Goal: Task Accomplishment & Management: Use online tool/utility

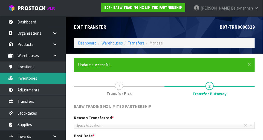
click at [41, 79] on link "Inventories" at bounding box center [33, 78] width 66 height 11
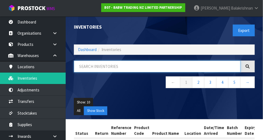
click at [143, 66] on input "text" at bounding box center [157, 67] width 166 height 12
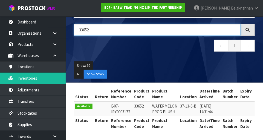
scroll to position [0, 105]
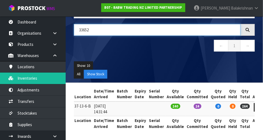
type input "33652"
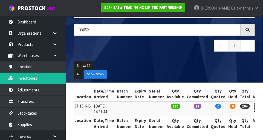
click at [254, 108] on link at bounding box center [259, 107] width 10 height 9
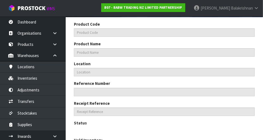
scroll to position [177, 0]
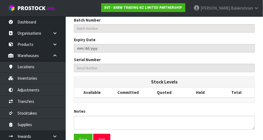
type input "33652"
type input "WATERMELON FROG PLUSH"
type input "37-13-6-B"
type input "B07-IRY0003172"
type input "B07-REC0000208"
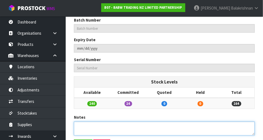
click at [83, 123] on textarea at bounding box center [164, 129] width 181 height 14
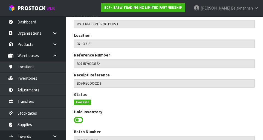
scroll to position [0, 0]
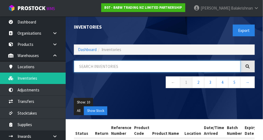
click at [195, 64] on input "text" at bounding box center [157, 67] width 166 height 12
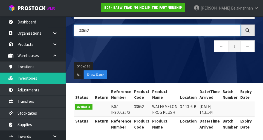
type input "33652"
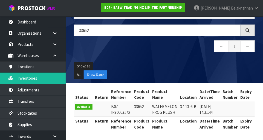
copy td "33652"
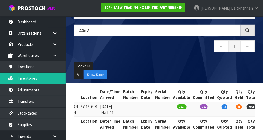
scroll to position [0, 105]
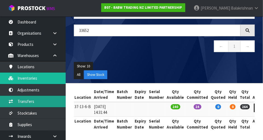
click at [15, 102] on link "Transfers" at bounding box center [33, 101] width 66 height 11
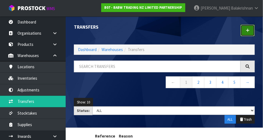
click at [252, 32] on link at bounding box center [247, 31] width 14 height 12
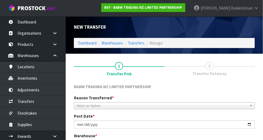
click at [134, 103] on span "Select an Option" at bounding box center [161, 106] width 171 height 7
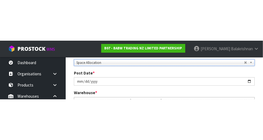
scroll to position [84, 0]
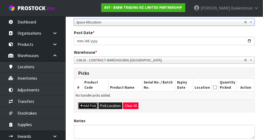
click at [97, 104] on button "Add Pick" at bounding box center [87, 106] width 19 height 7
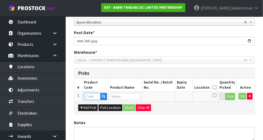
click at [96, 96] on input "text" at bounding box center [92, 96] width 16 height 7
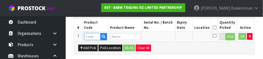
scroll to position [148, 0]
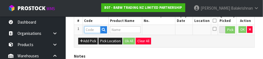
paste input "33652"
type input "33652"
type input "WATERMELON FROG PLUSH"
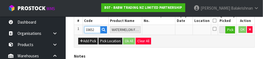
type input "33652"
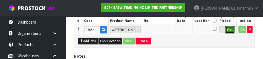
click at [232, 30] on button "Pick" at bounding box center [230, 29] width 10 height 7
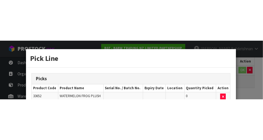
scroll to position [123, 0]
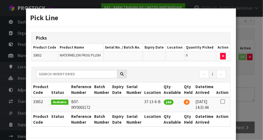
click at [221, 102] on icon at bounding box center [222, 102] width 4 height 0
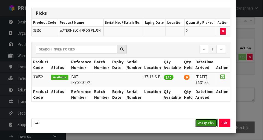
click at [206, 126] on button "Assign Pick" at bounding box center [206, 123] width 22 height 8
type input "240"
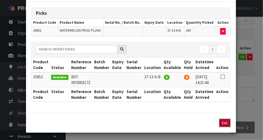
click at [224, 124] on button "Exit" at bounding box center [224, 123] width 11 height 8
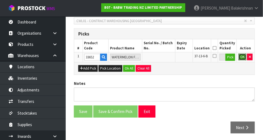
click at [242, 56] on button "OK" at bounding box center [242, 57] width 8 height 7
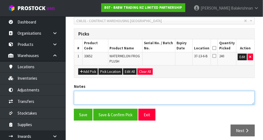
click at [145, 95] on textarea at bounding box center [164, 98] width 181 height 14
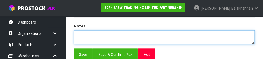
scroll to position [188, 0]
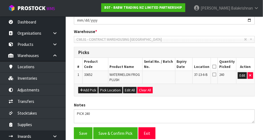
click at [216, 67] on icon at bounding box center [214, 67] width 4 height 0
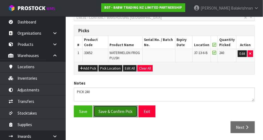
click at [117, 106] on button "Save & Confirm Pick" at bounding box center [115, 112] width 44 height 12
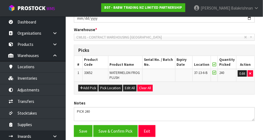
scroll to position [0, 0]
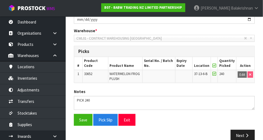
scroll to position [134, 0]
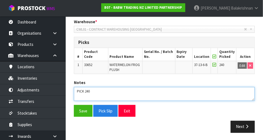
click at [178, 93] on textarea at bounding box center [164, 94] width 181 height 14
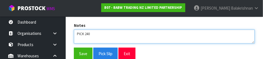
scroll to position [195, 0]
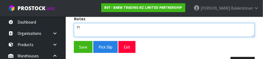
type textarea "P"
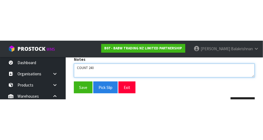
scroll to position [134, 0]
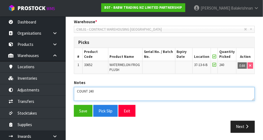
type textarea "COUNT 240"
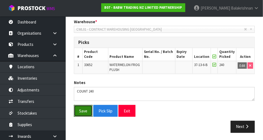
click at [86, 110] on button "Save" at bounding box center [83, 111] width 19 height 12
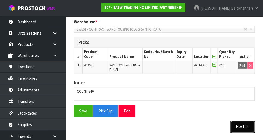
click at [241, 126] on button "Next" at bounding box center [242, 127] width 24 height 12
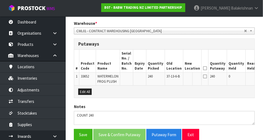
scroll to position [156, 0]
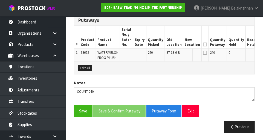
click at [262, 52] on button "Edit" at bounding box center [266, 53] width 9 height 7
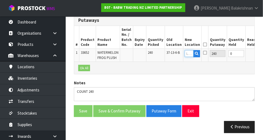
click at [184, 51] on input "text" at bounding box center [188, 53] width 9 height 7
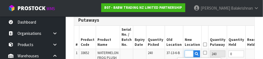
scroll to position [0, 7]
type input "36-34-4-A"
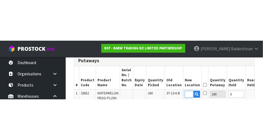
scroll to position [156, 0]
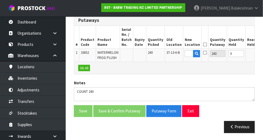
click at [262, 52] on button "OK" at bounding box center [266, 53] width 8 height 7
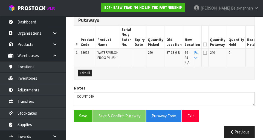
click at [203, 45] on icon at bounding box center [205, 45] width 4 height 0
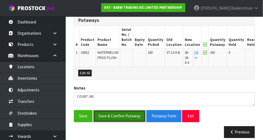
click at [102, 116] on button "Save & Confirm Putaway" at bounding box center [119, 116] width 52 height 12
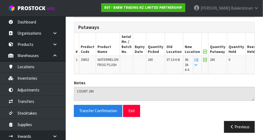
scroll to position [13, 0]
